Goal: Task Accomplishment & Management: Use online tool/utility

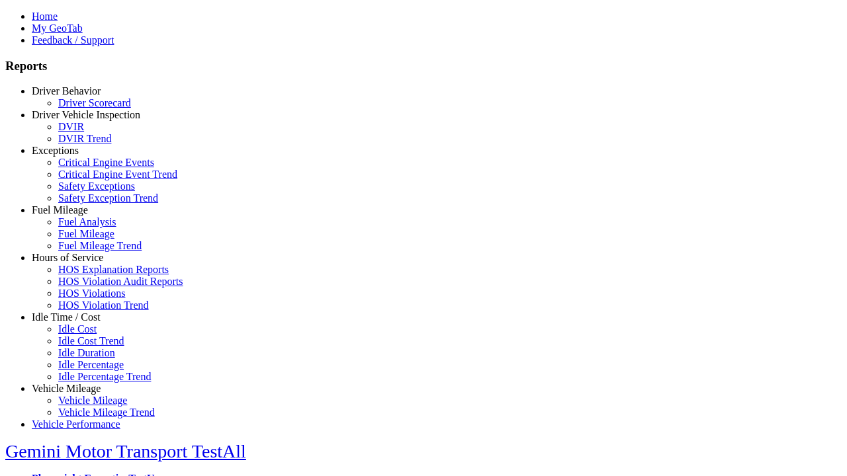
click at [76, 323] on link "Idle Time / Cost" at bounding box center [66, 317] width 69 height 11
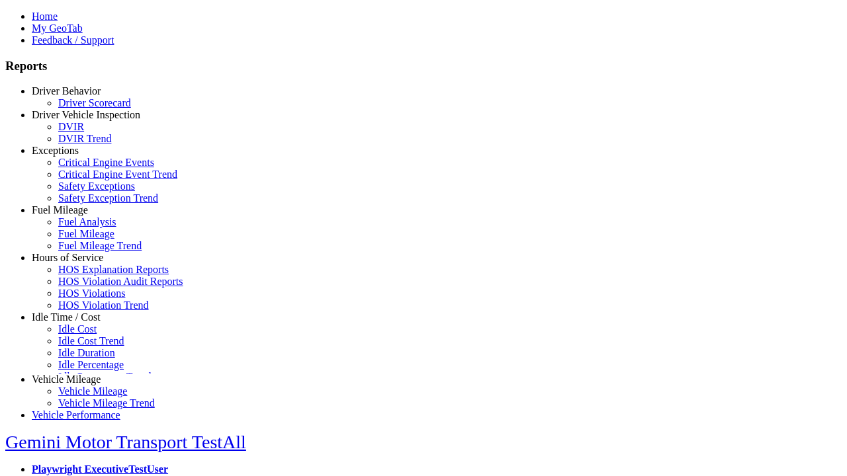
click at [86, 335] on link "Idle Cost" at bounding box center [77, 328] width 38 height 11
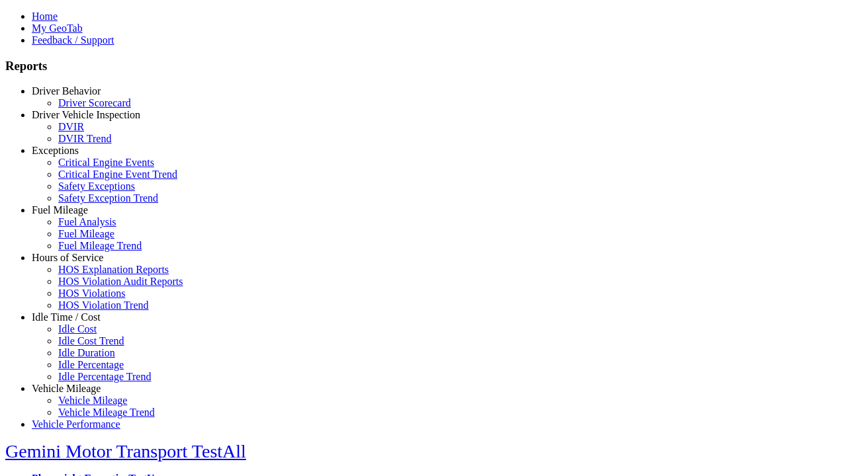
select select
